Goal: Register for event/course

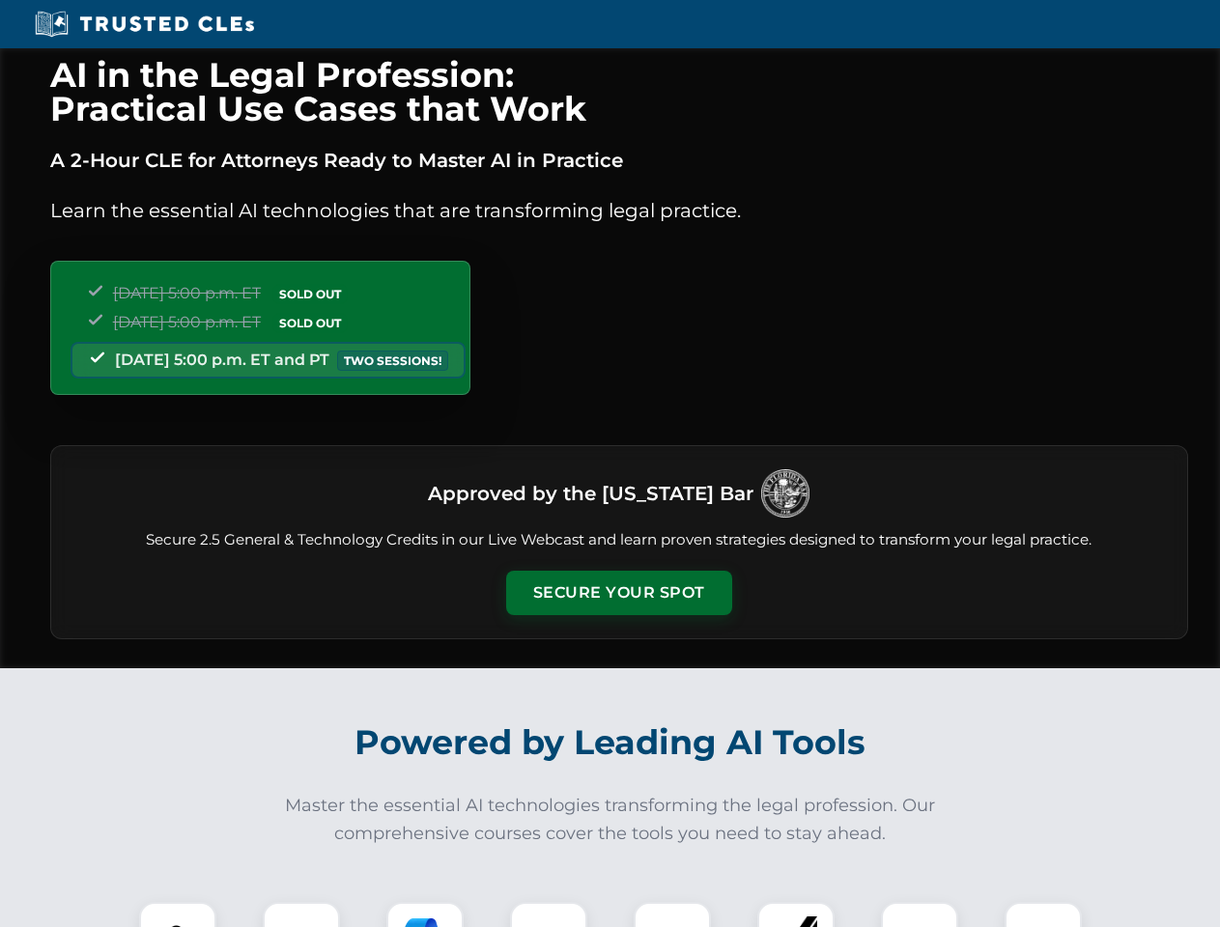
click at [618, 593] on button "Secure Your Spot" at bounding box center [619, 593] width 226 height 44
click at [178, 915] on img at bounding box center [178, 941] width 56 height 56
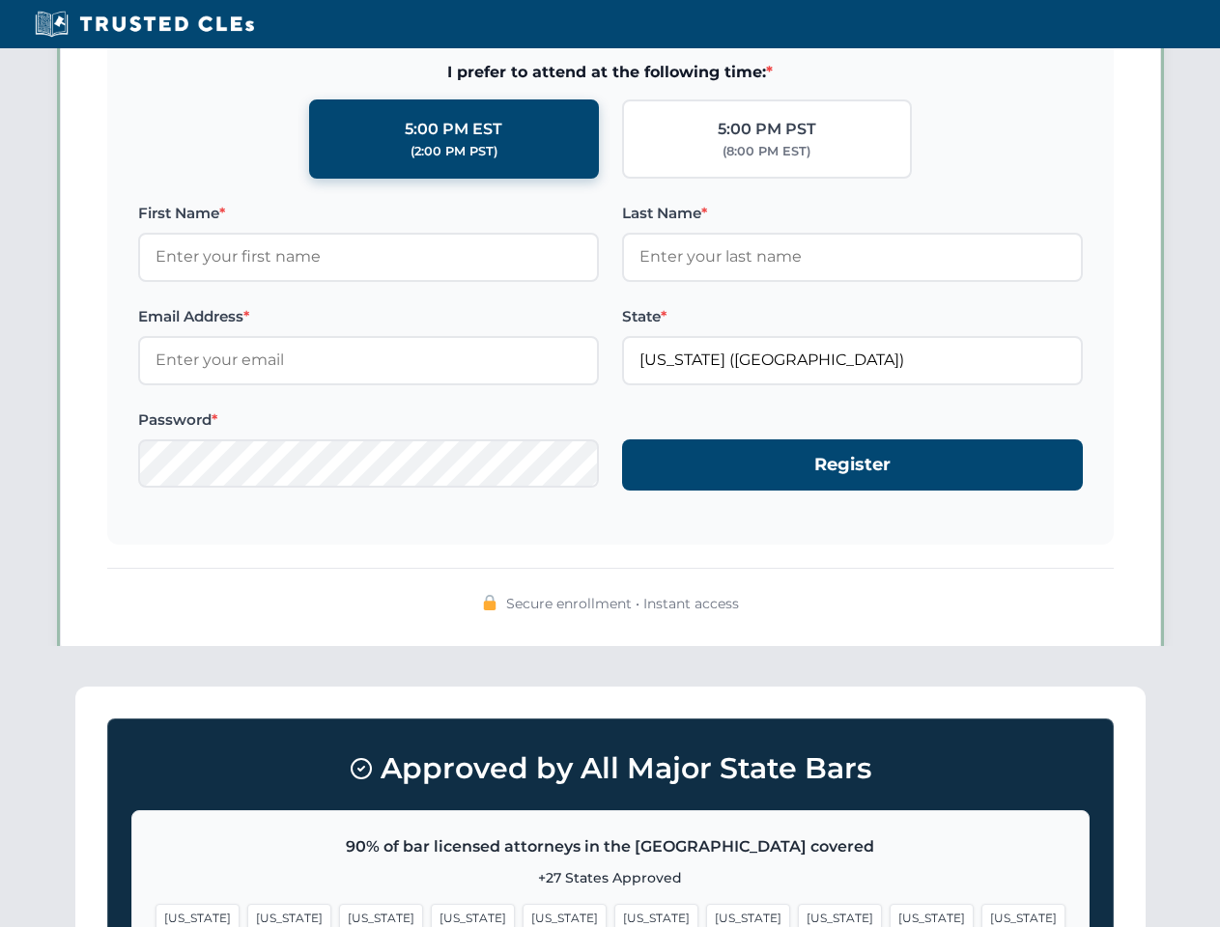
click at [706, 915] on span "[US_STATE]" at bounding box center [748, 918] width 84 height 28
click at [890, 915] on span "[US_STATE]" at bounding box center [932, 918] width 84 height 28
